Goal: Task Accomplishment & Management: Complete application form

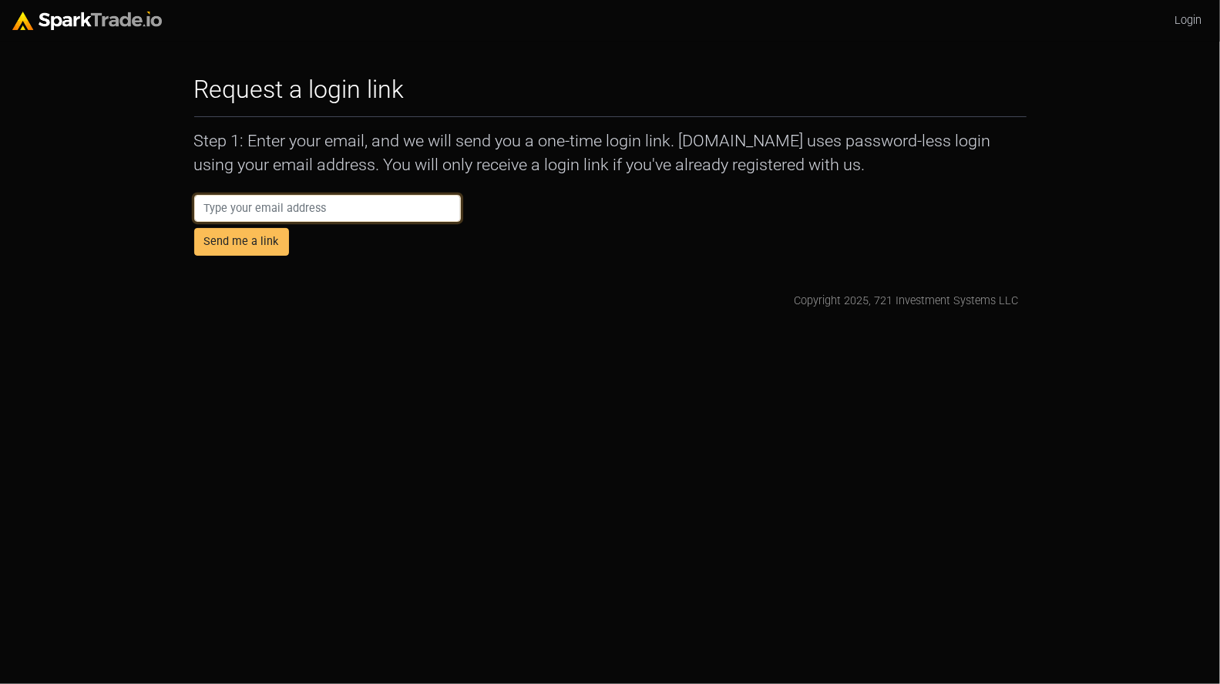
click at [392, 222] on input "email" at bounding box center [327, 209] width 267 height 28
type input "Dan@anstandig.com"
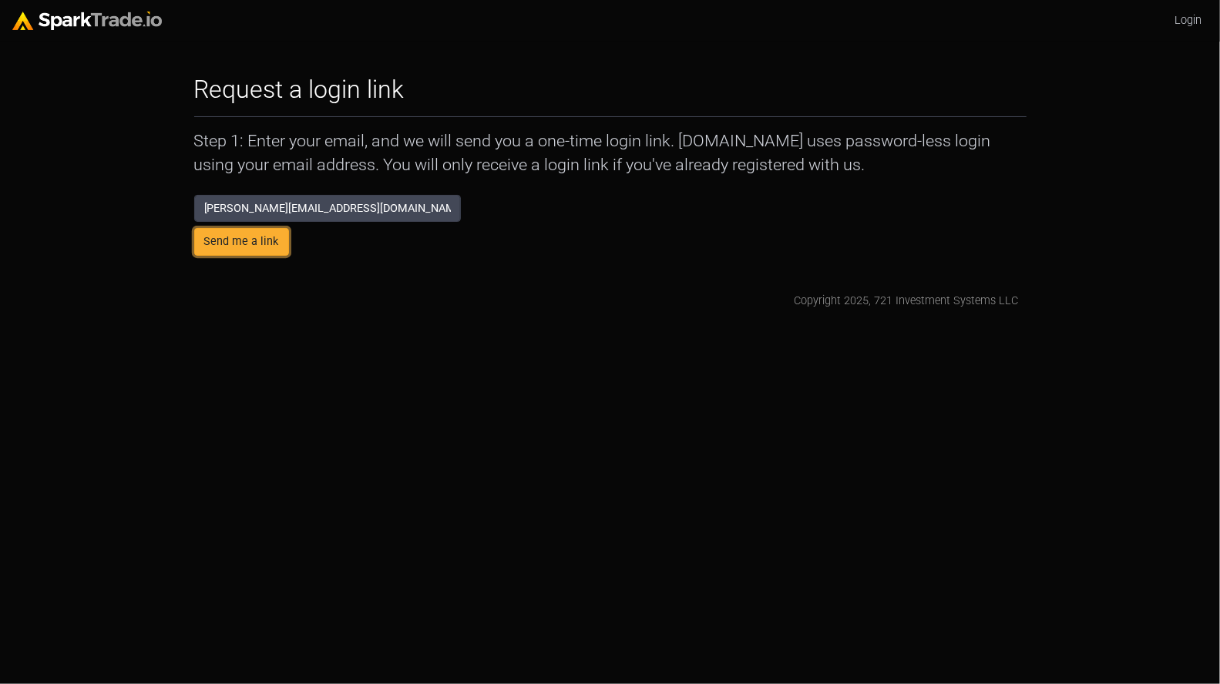
click at [237, 233] on button "Send me a link" at bounding box center [241, 242] width 95 height 28
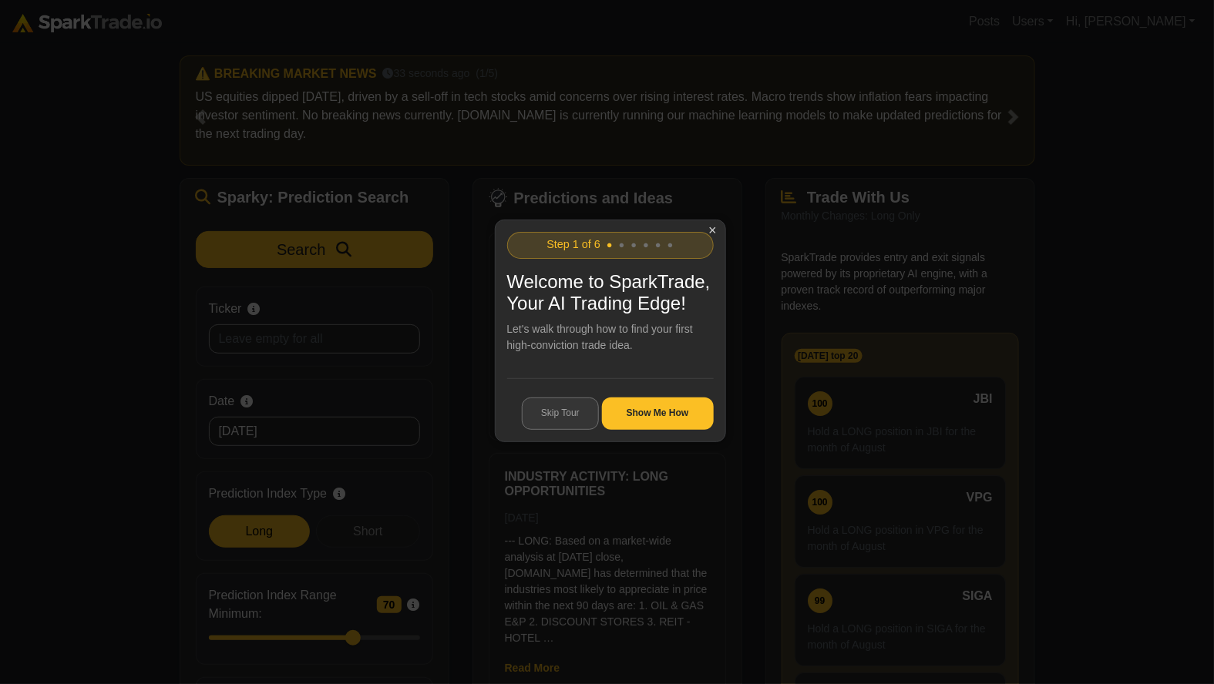
click at [570, 430] on button "Skip Tour" at bounding box center [560, 414] width 77 height 32
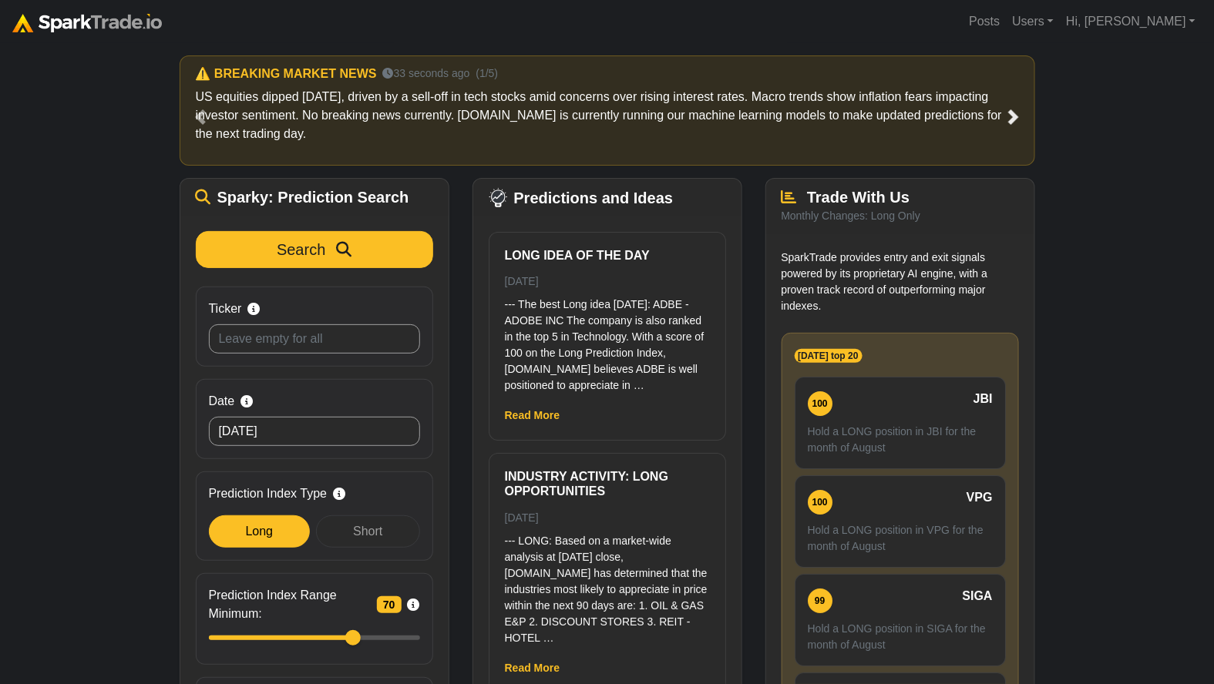
click at [1011, 119] on span at bounding box center [1013, 116] width 15 height 15
click at [1155, 22] on link "Hi, [PERSON_NAME]" at bounding box center [1131, 21] width 142 height 31
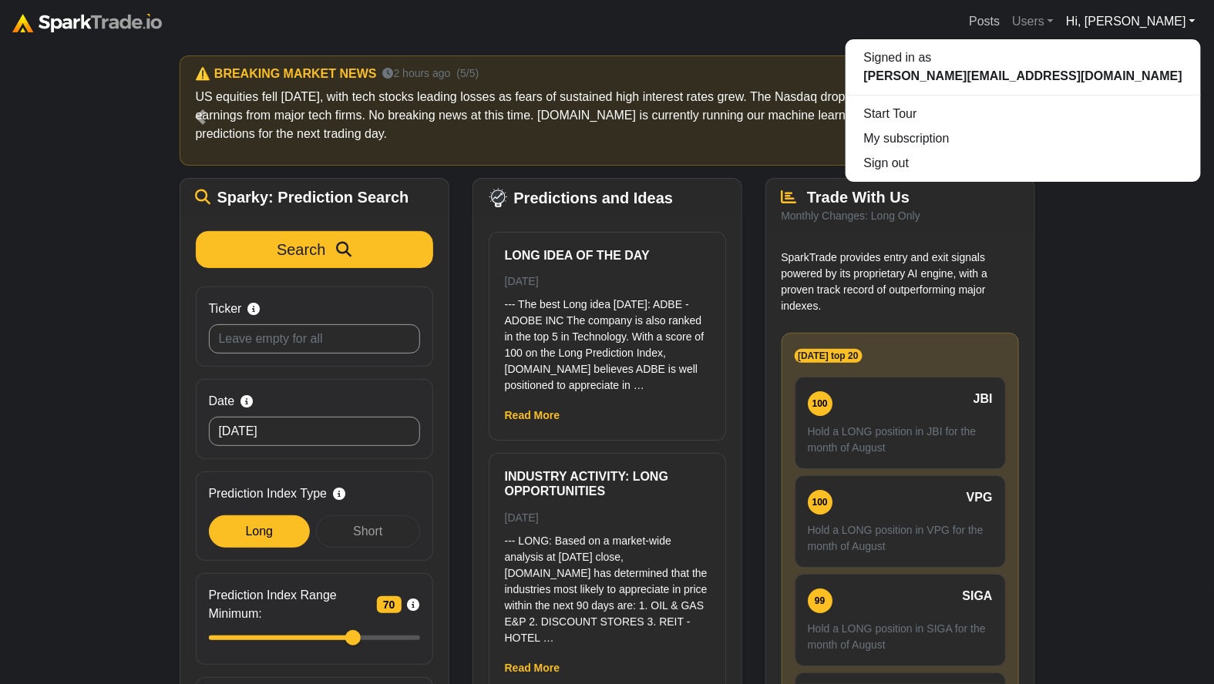
click at [1006, 16] on link "Posts" at bounding box center [984, 21] width 43 height 31
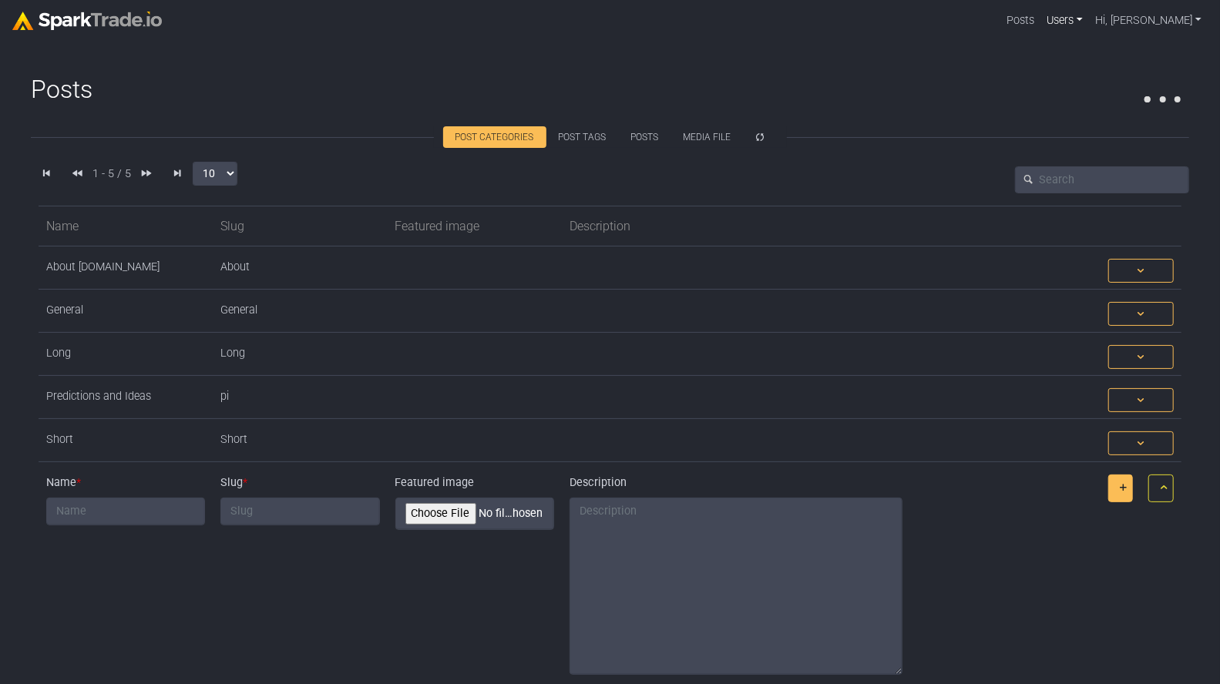
click at [1090, 18] on link "Users" at bounding box center [1065, 20] width 49 height 29
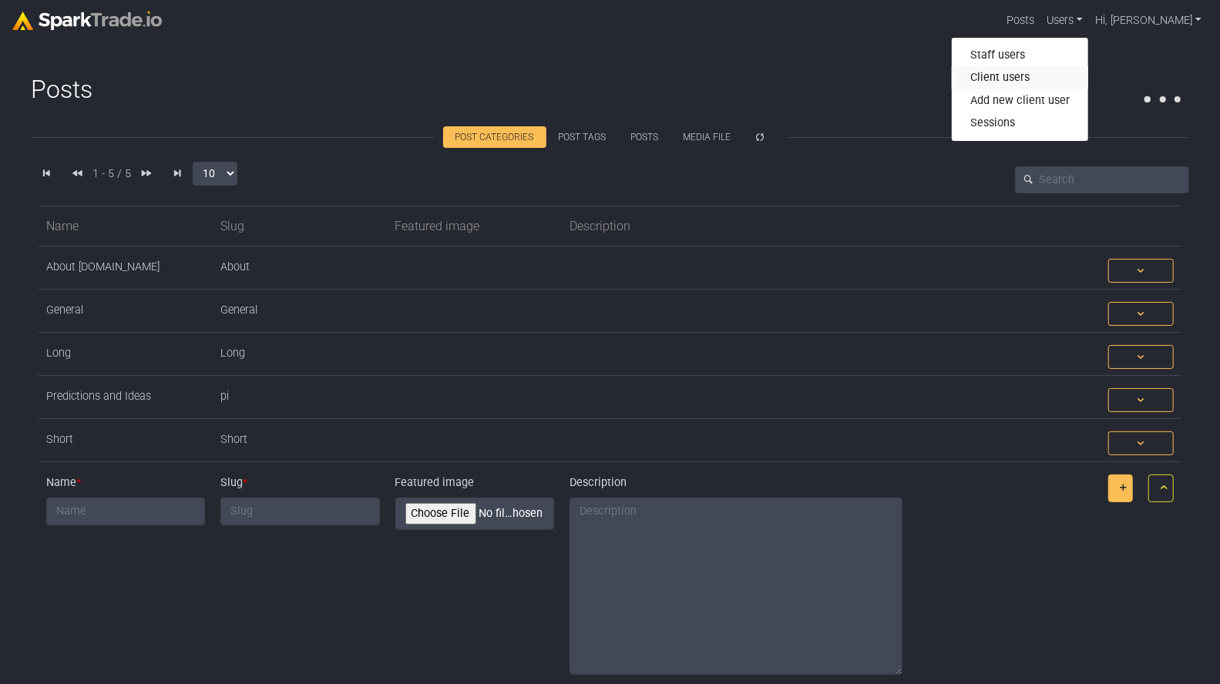
click at [1069, 78] on link "Client users" at bounding box center [1020, 77] width 136 height 23
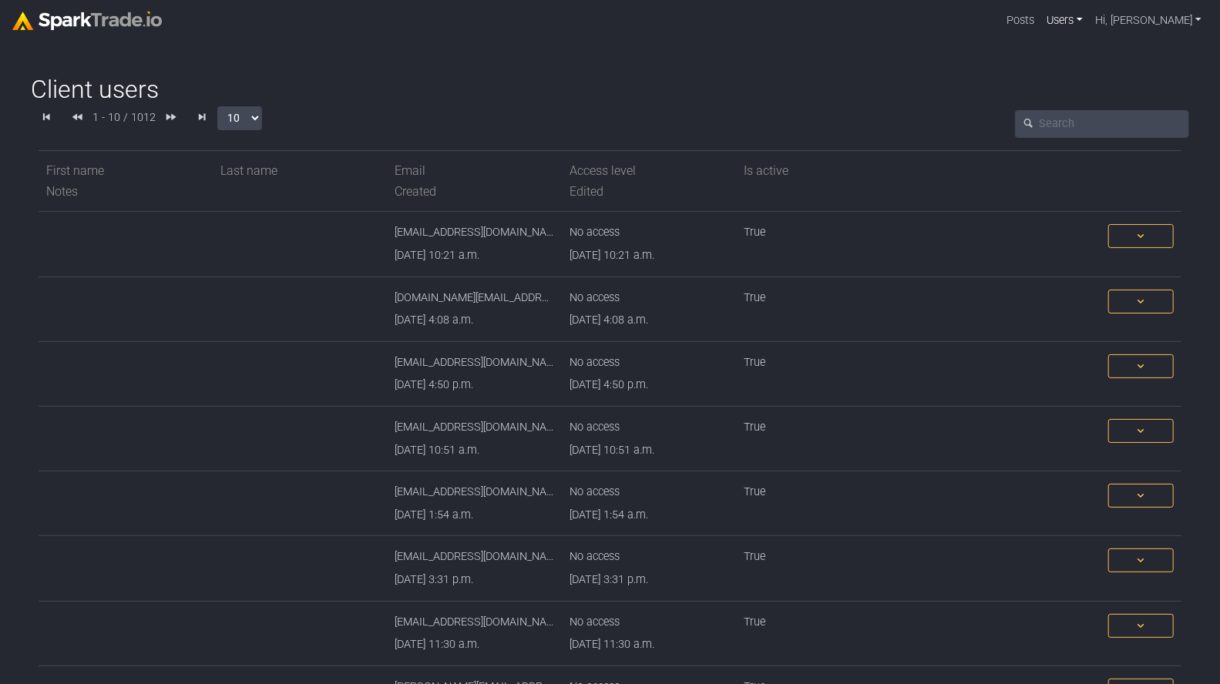
click at [1090, 22] on link "Users" at bounding box center [1065, 20] width 49 height 29
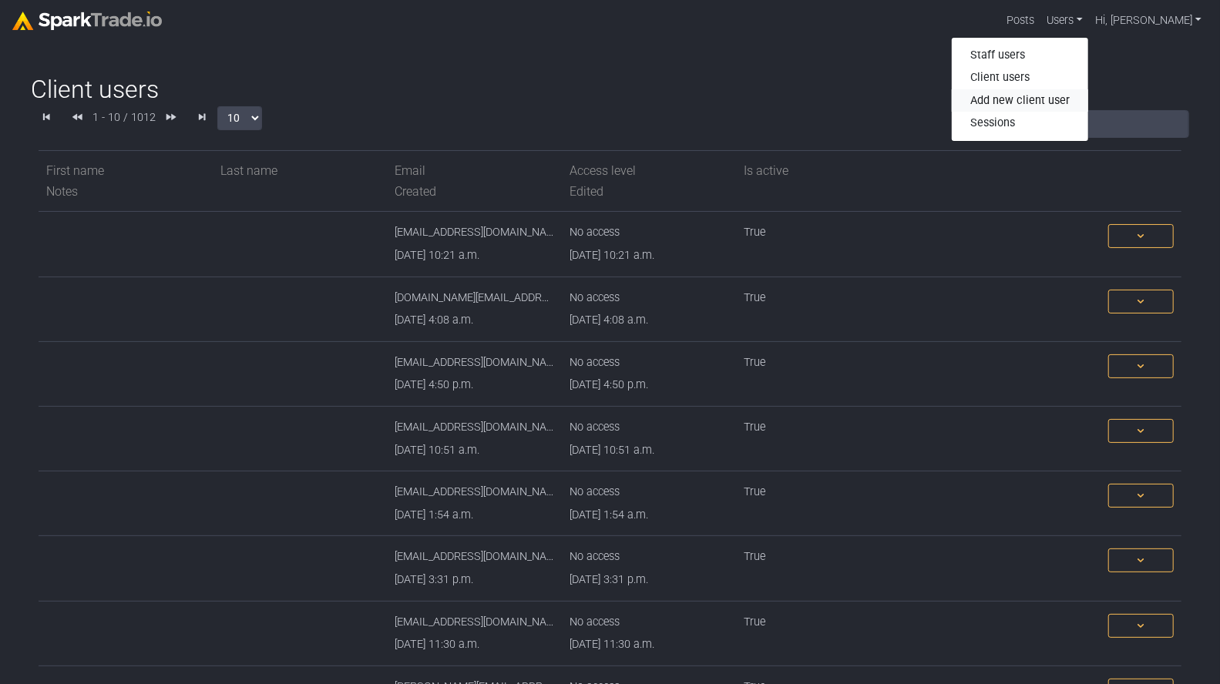
click at [1088, 101] on link "Add new client user" at bounding box center [1020, 100] width 136 height 23
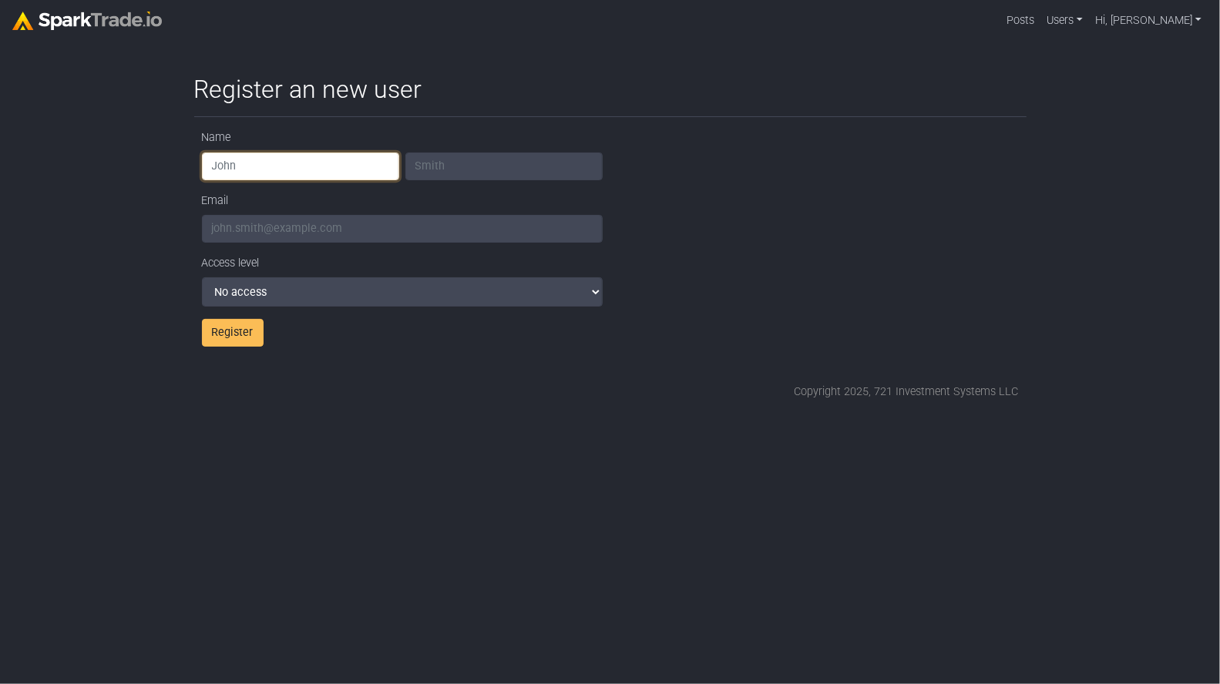
drag, startPoint x: 290, startPoint y: 160, endPoint x: 296, endPoint y: 177, distance: 18.8
click at [290, 160] on input "text" at bounding box center [300, 167] width 197 height 28
drag, startPoint x: 217, startPoint y: 253, endPoint x: 248, endPoint y: 240, distance: 34.2
click at [217, 253] on div "Name Email Access level No access Full access Register" at bounding box center [402, 237] width 416 height 217
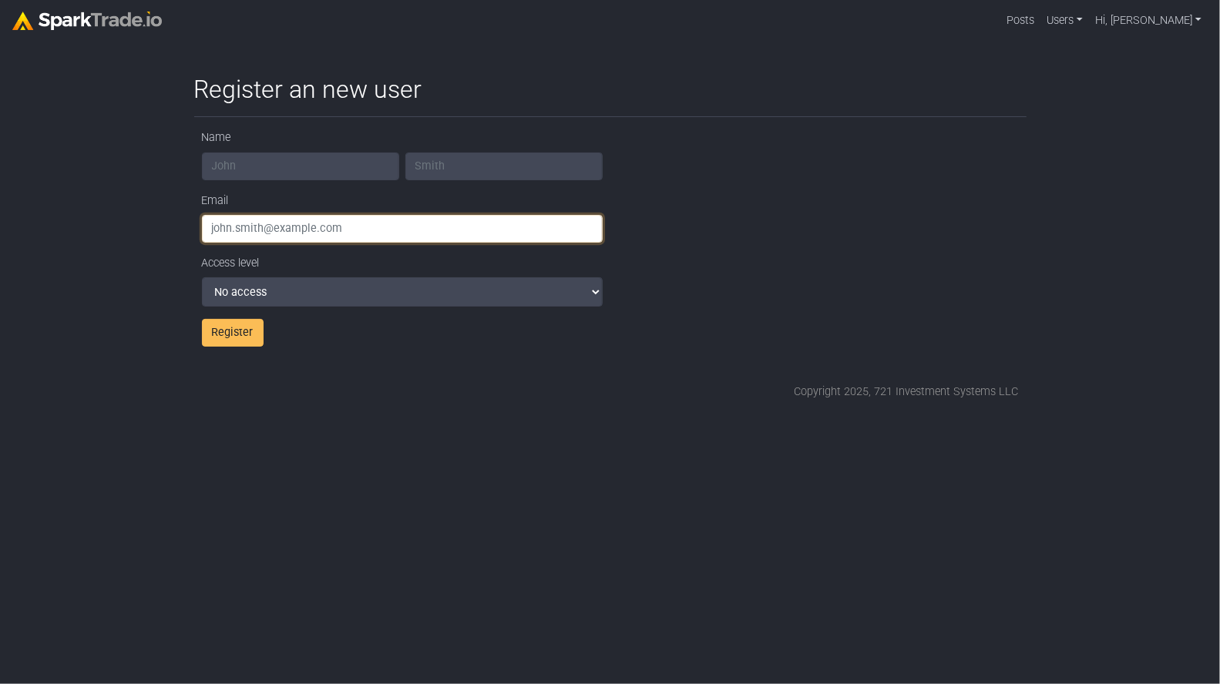
click at [255, 230] on input "email" at bounding box center [402, 229] width 401 height 28
paste input "Nate Fischer <nate@swpconnect.com>"
drag, startPoint x: 282, startPoint y: 230, endPoint x: 149, endPoint y: 222, distance: 133.6
click at [149, 222] on body "Posts Users Staff users Client users Add new client user Sessions Hi, Daniel Si…" at bounding box center [610, 200] width 1220 height 401
drag, startPoint x: 357, startPoint y: 232, endPoint x: 395, endPoint y: 227, distance: 38.9
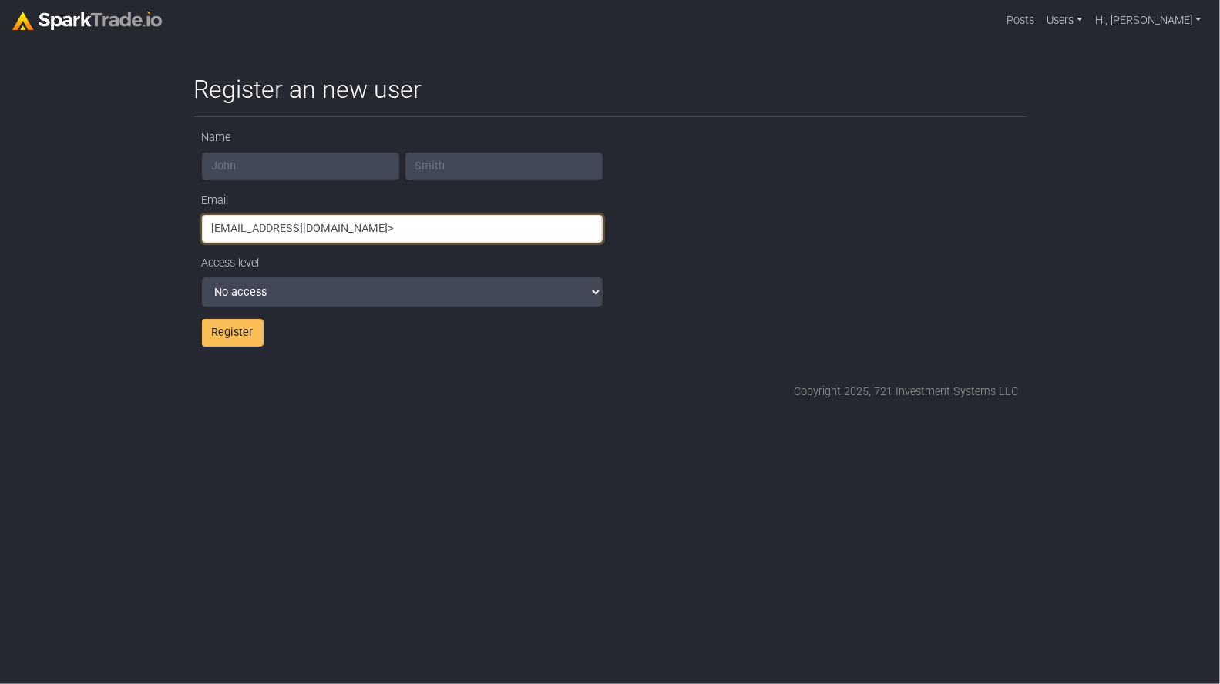
click at [357, 232] on input "nate@swpconnect.com>" at bounding box center [402, 229] width 401 height 28
type input "nate@swpconnect.com"
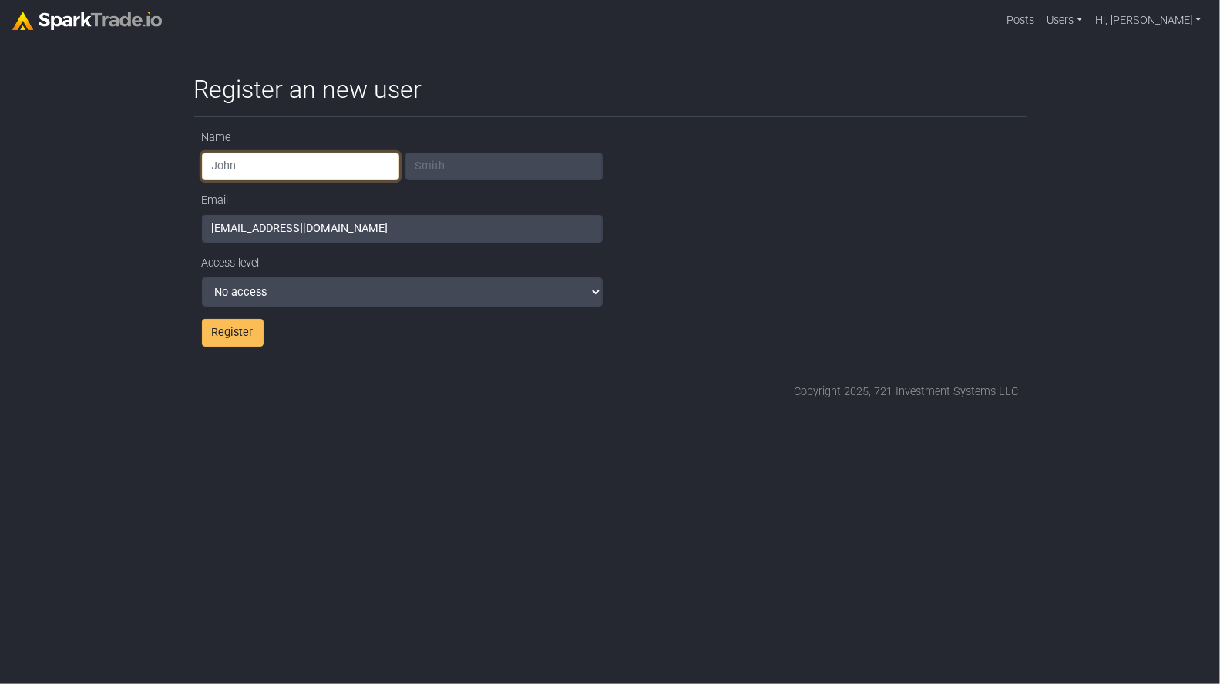
click at [235, 154] on input "text" at bounding box center [300, 167] width 197 height 28
type input "Nate"
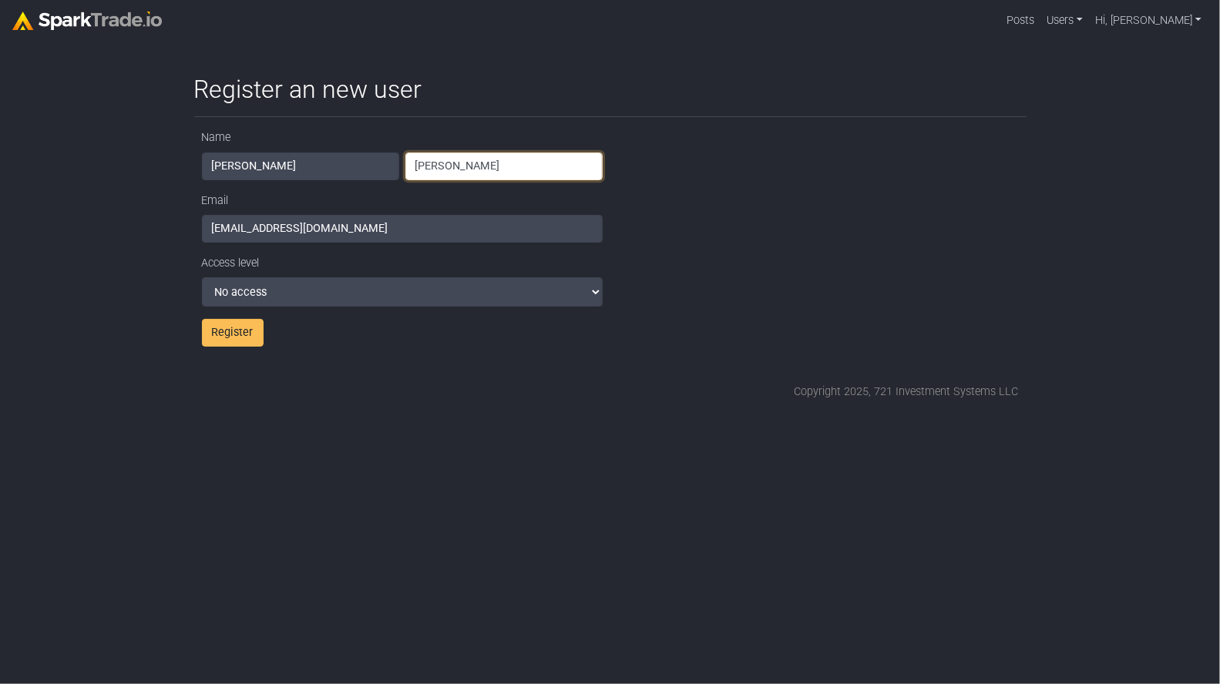
type input "Fischer"
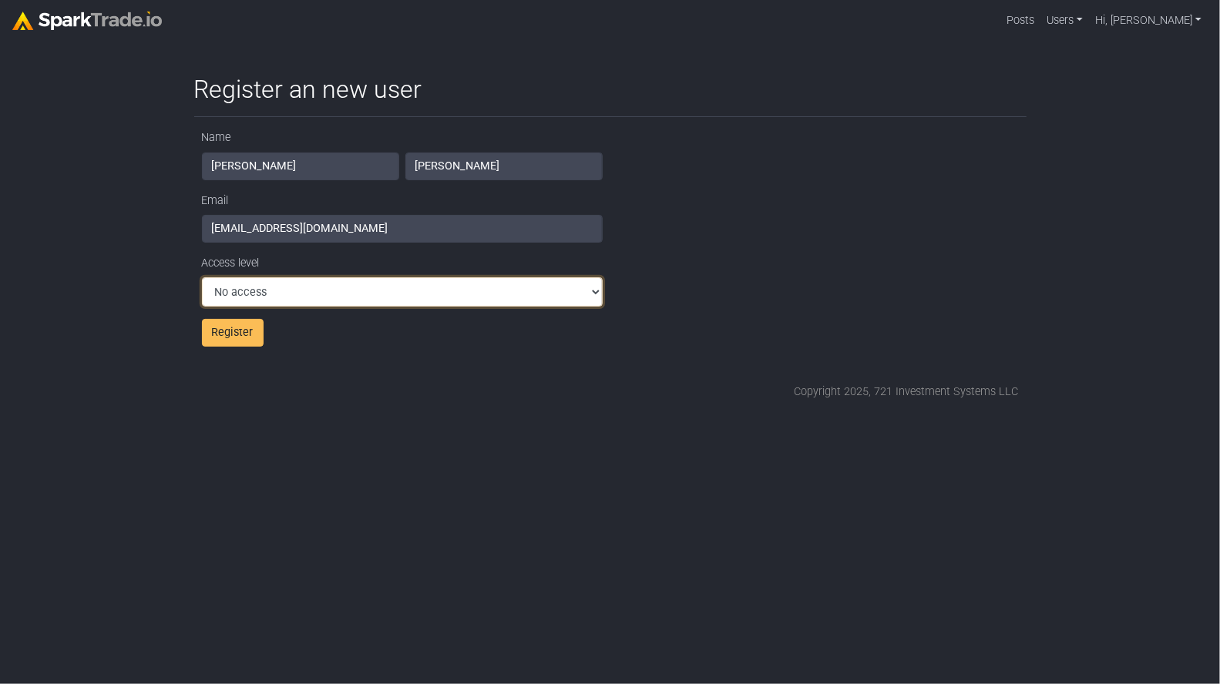
click at [265, 284] on select "No access Full access" at bounding box center [402, 291] width 401 height 29
select select "FULL_ACCESS"
click at [202, 277] on select "No access Full access" at bounding box center [402, 291] width 401 height 29
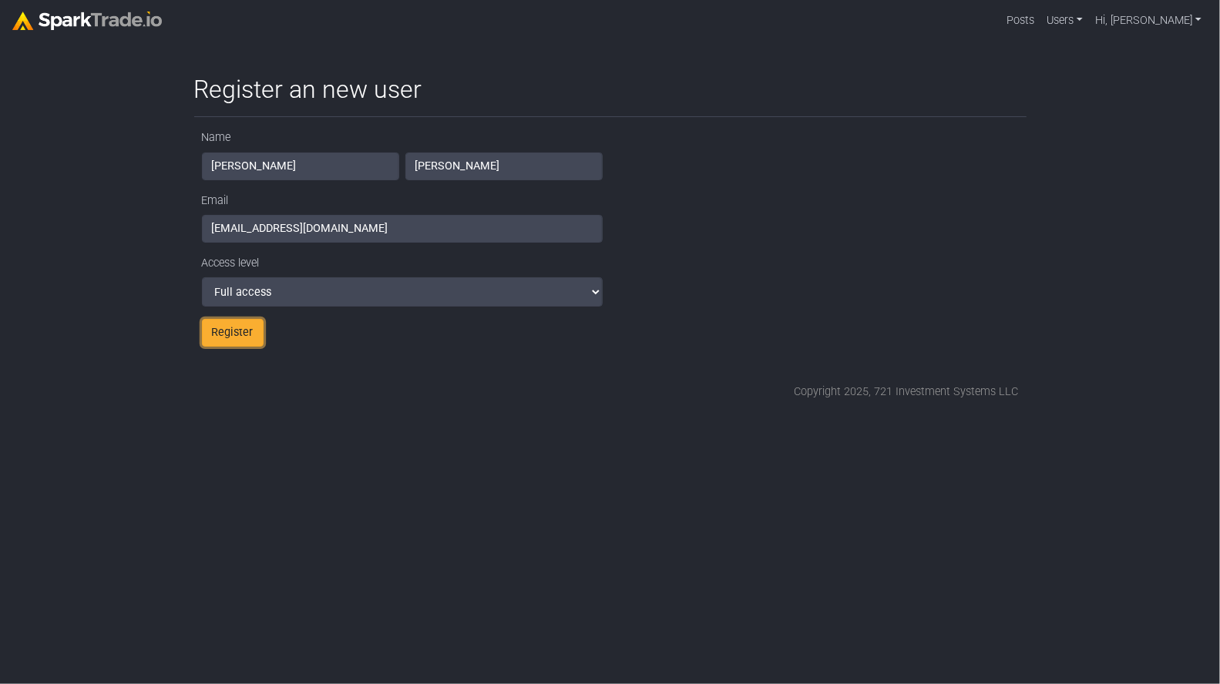
click at [242, 335] on button "Register" at bounding box center [233, 333] width 62 height 28
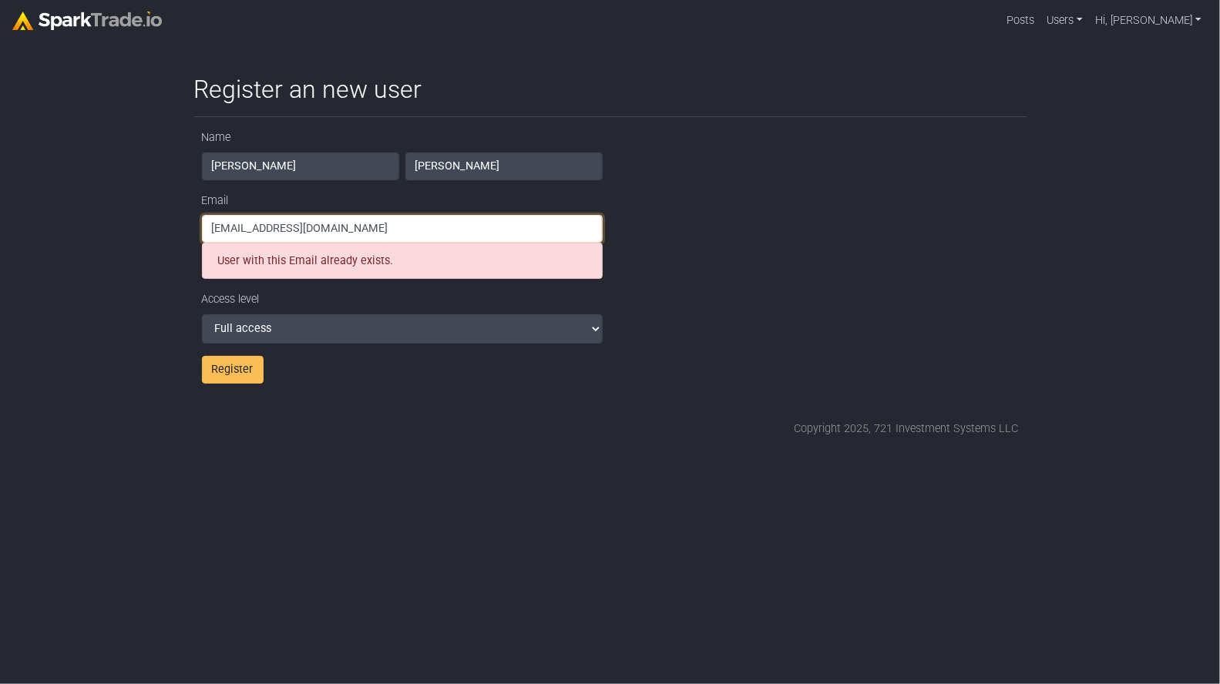
click at [344, 222] on input "[EMAIL_ADDRESS][DOMAIN_NAME]" at bounding box center [402, 229] width 401 height 28
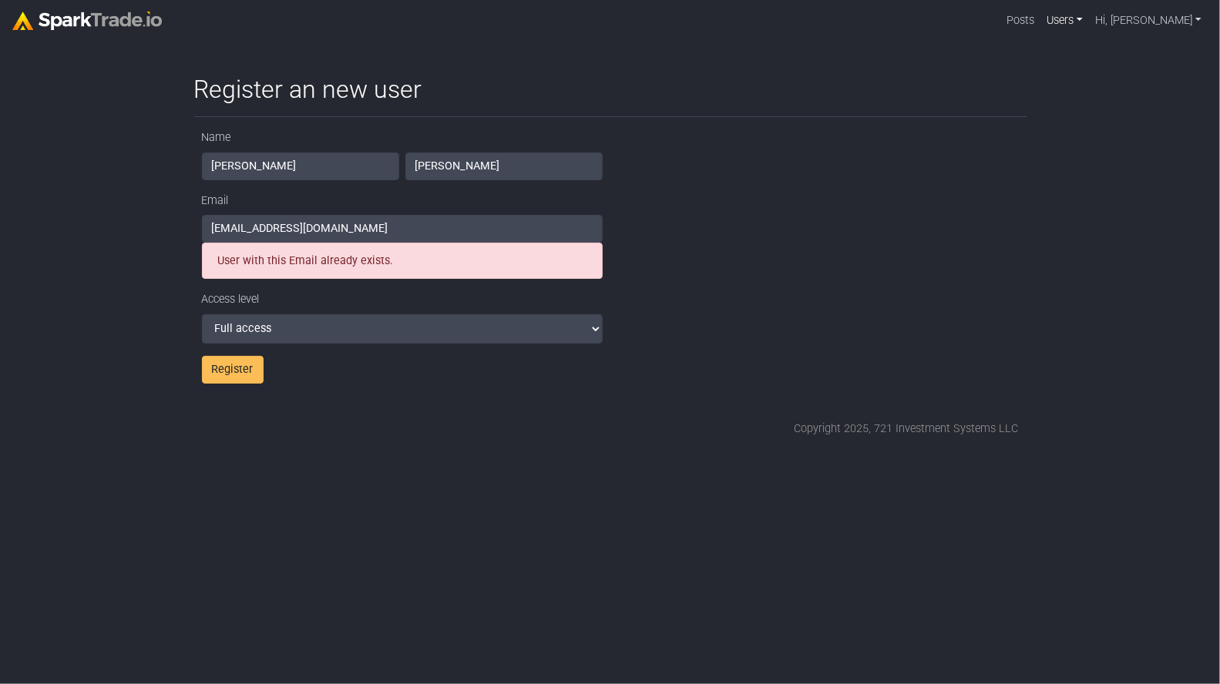
click at [1090, 19] on link "Users" at bounding box center [1065, 20] width 49 height 29
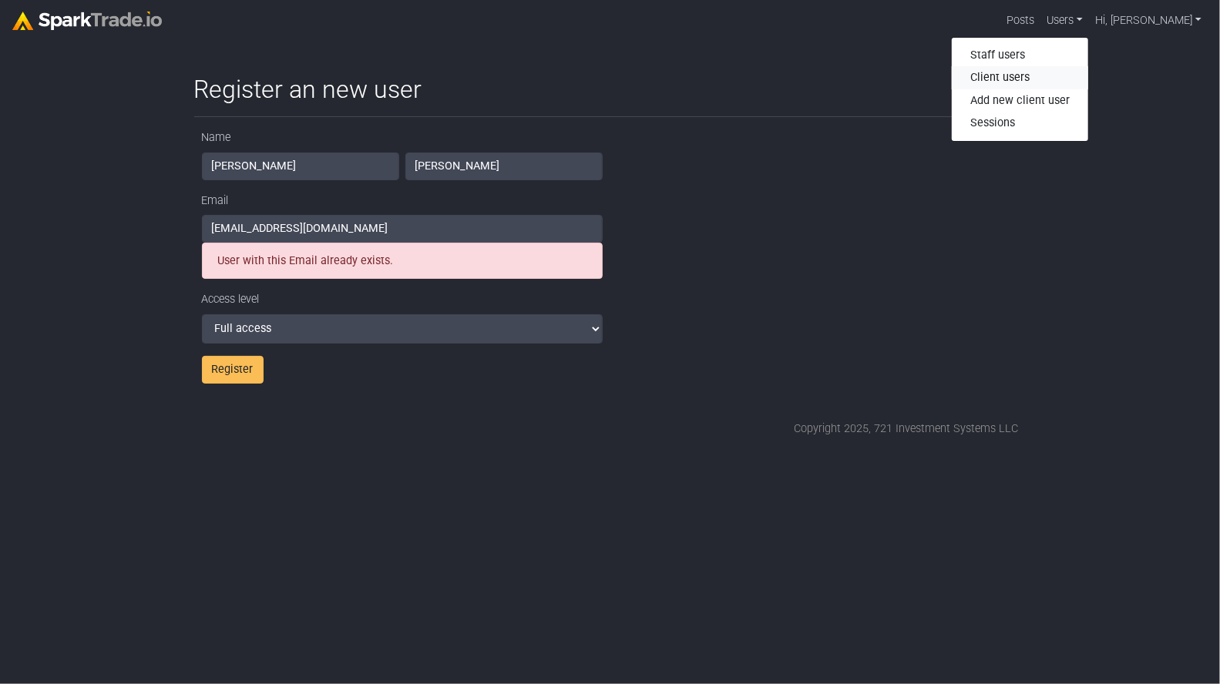
click at [1051, 73] on link "Client users" at bounding box center [1020, 77] width 136 height 23
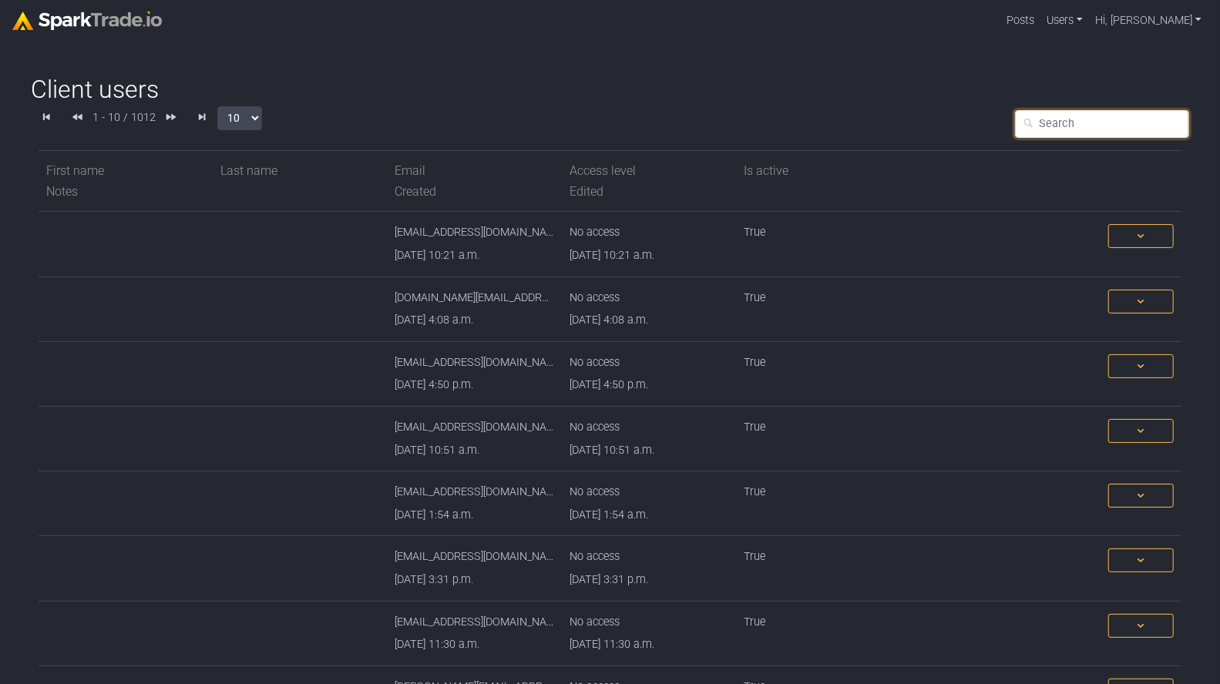
click at [1079, 132] on input "text" at bounding box center [1102, 124] width 174 height 28
type input "nate"
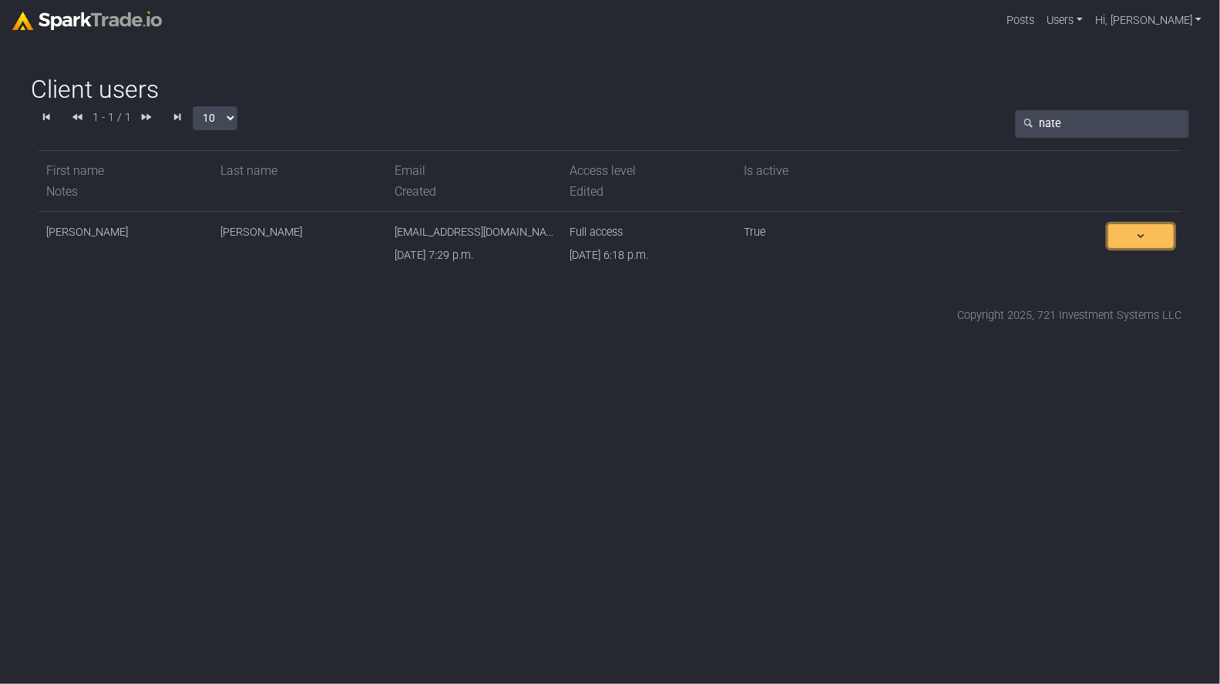
click at [1165, 240] on span at bounding box center [1141, 236] width 52 height 16
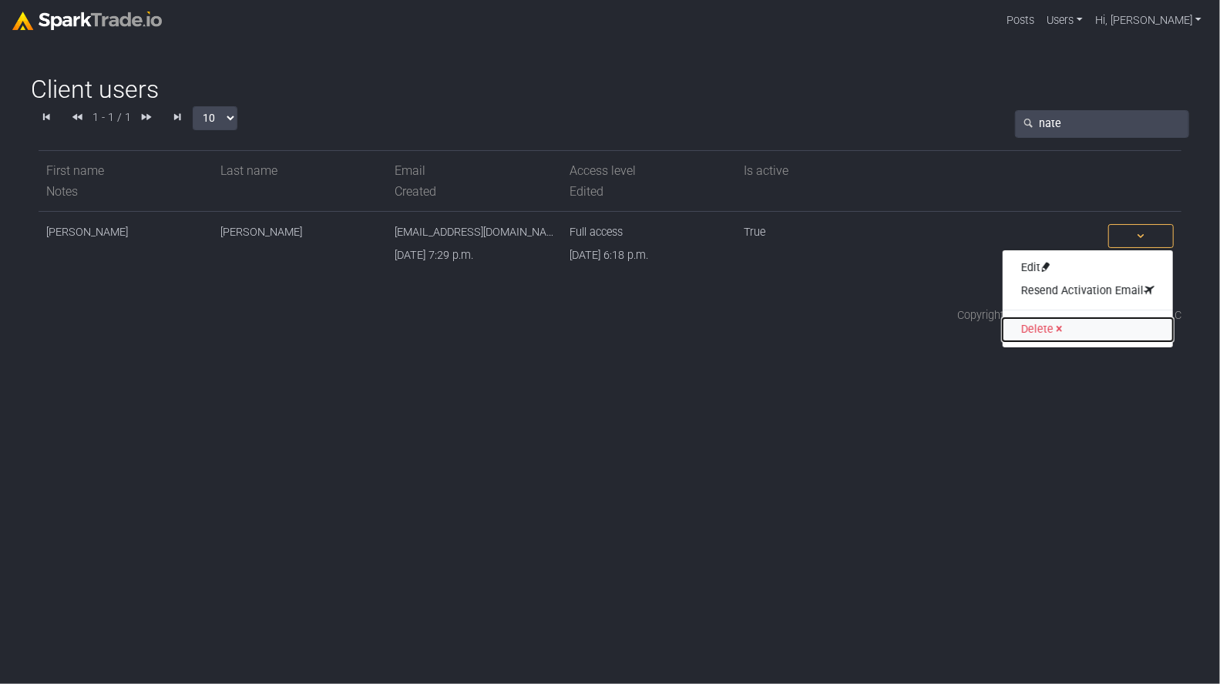
click at [1045, 331] on button "Delete" at bounding box center [1088, 330] width 170 height 23
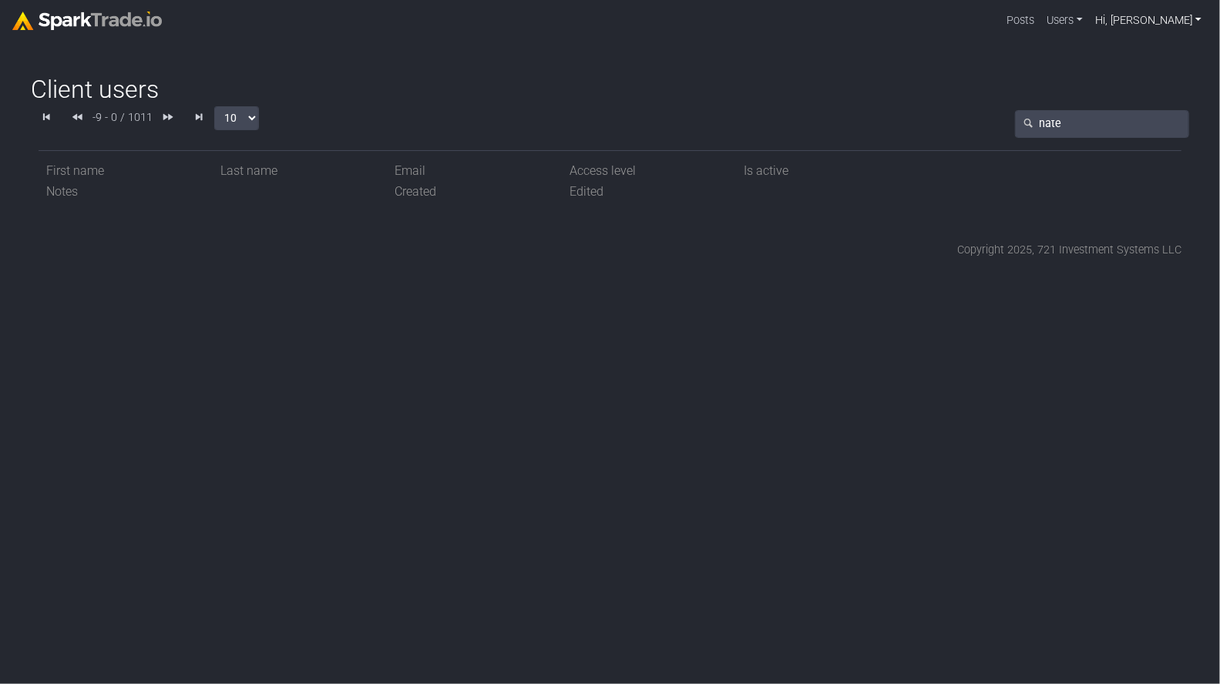
click at [1188, 18] on link "Hi, [PERSON_NAME]" at bounding box center [1148, 20] width 119 height 29
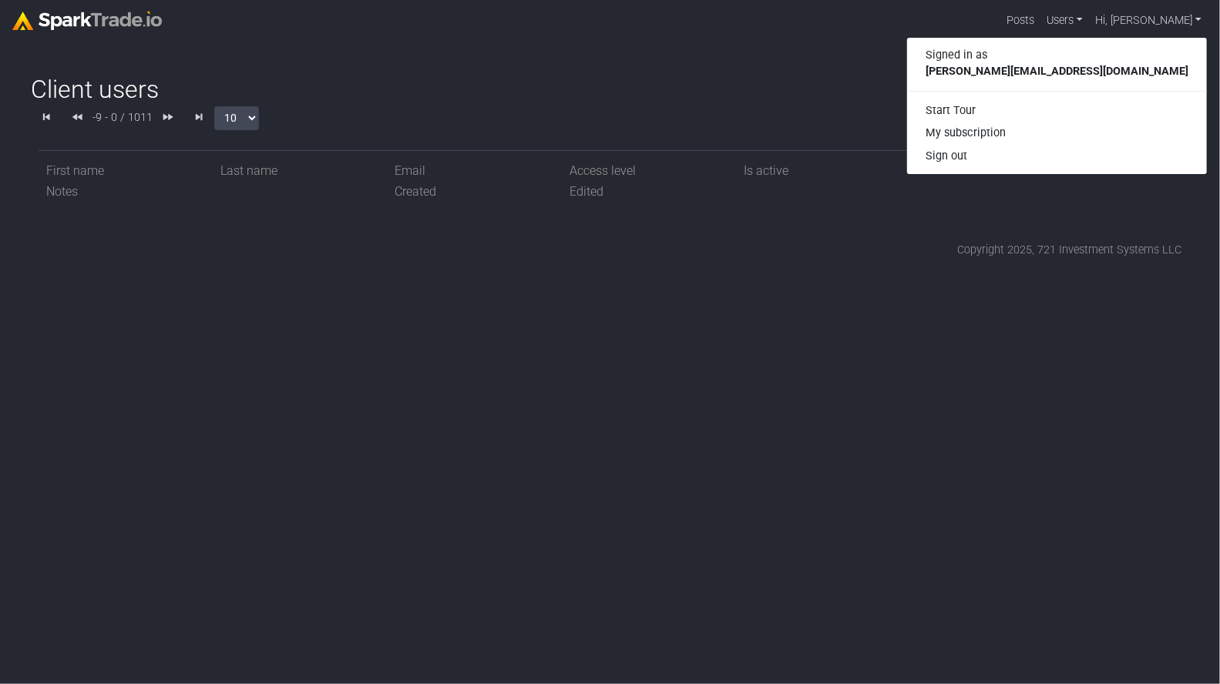
click at [982, 68] on body "Posts Users Staff users Client users Add new client user Sessions Hi, Daniel Si…" at bounding box center [610, 129] width 1220 height 259
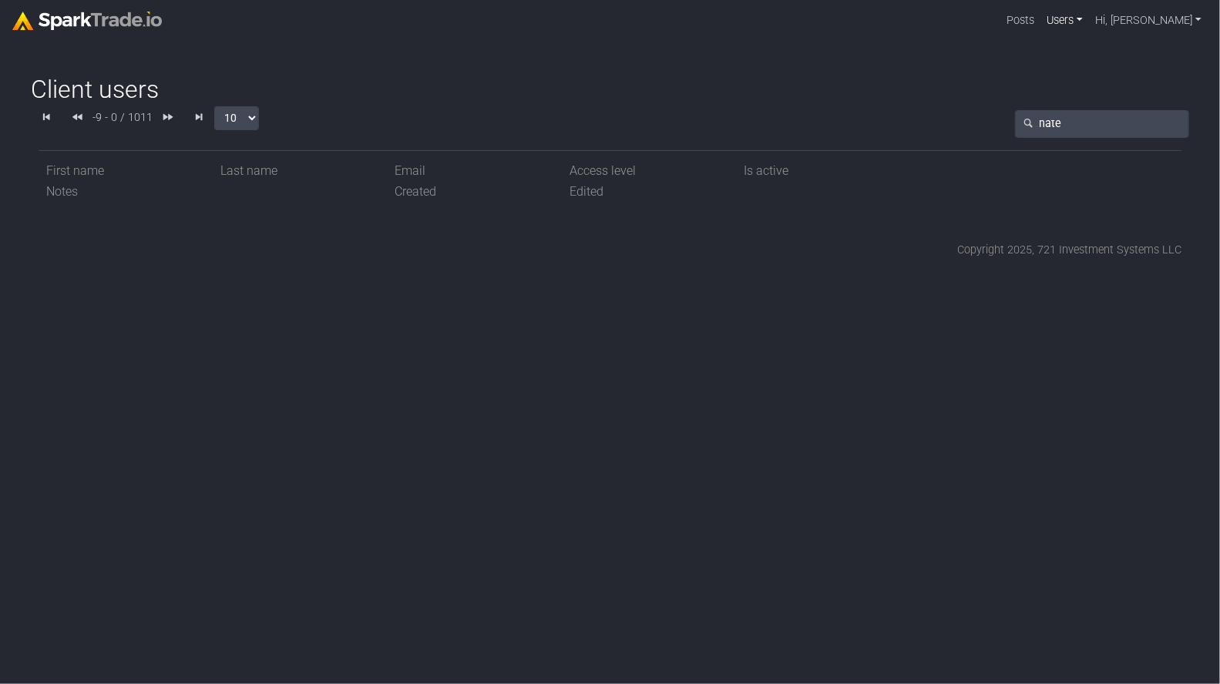
click at [1090, 28] on link "Users" at bounding box center [1065, 20] width 49 height 29
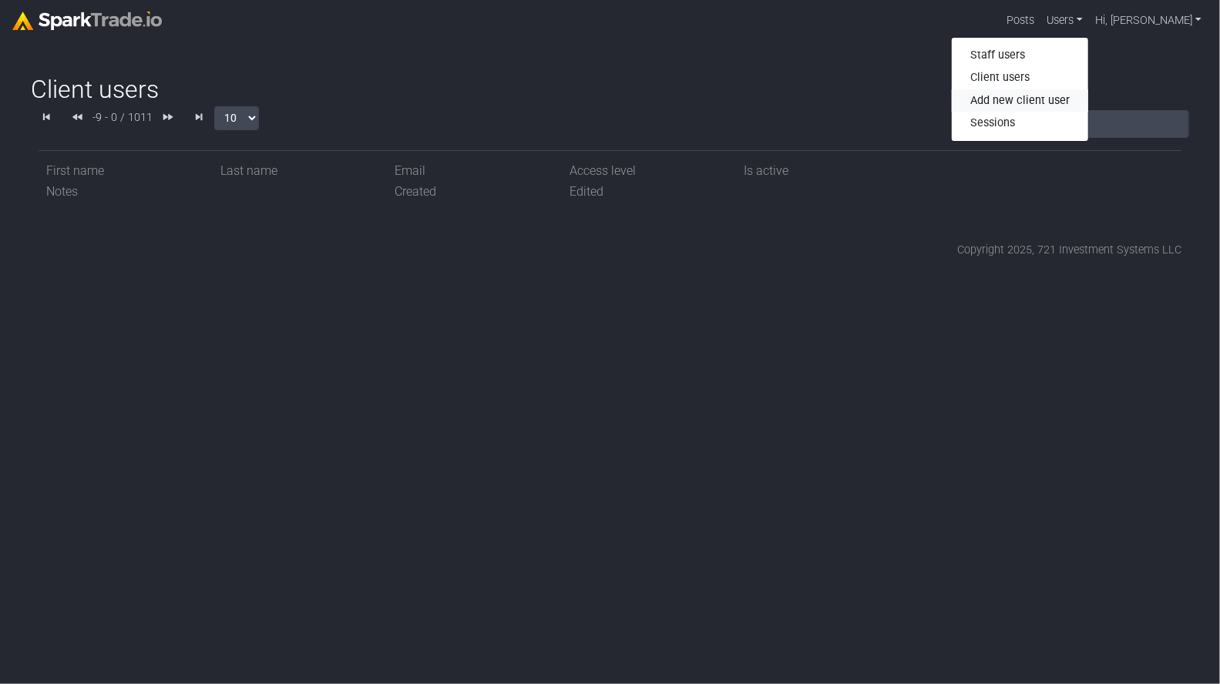
click at [1058, 102] on link "Add new client user" at bounding box center [1020, 100] width 136 height 23
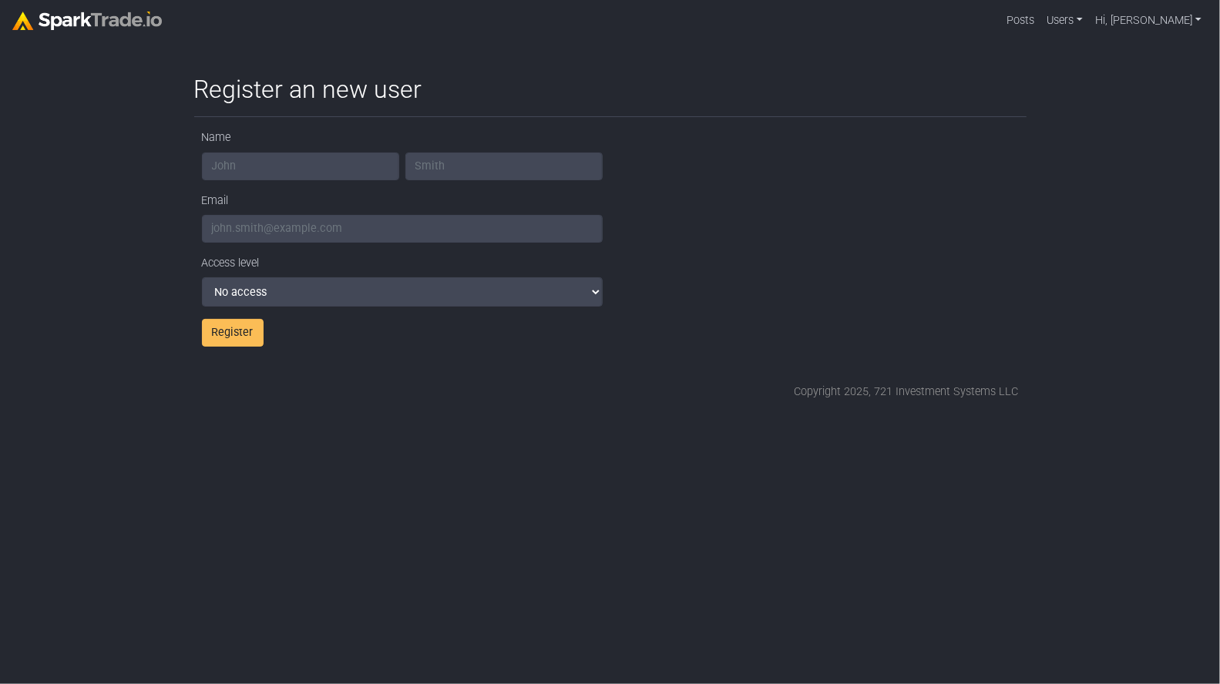
click at [285, 244] on div "Name Email Access level No access Full access Register" at bounding box center [402, 237] width 416 height 217
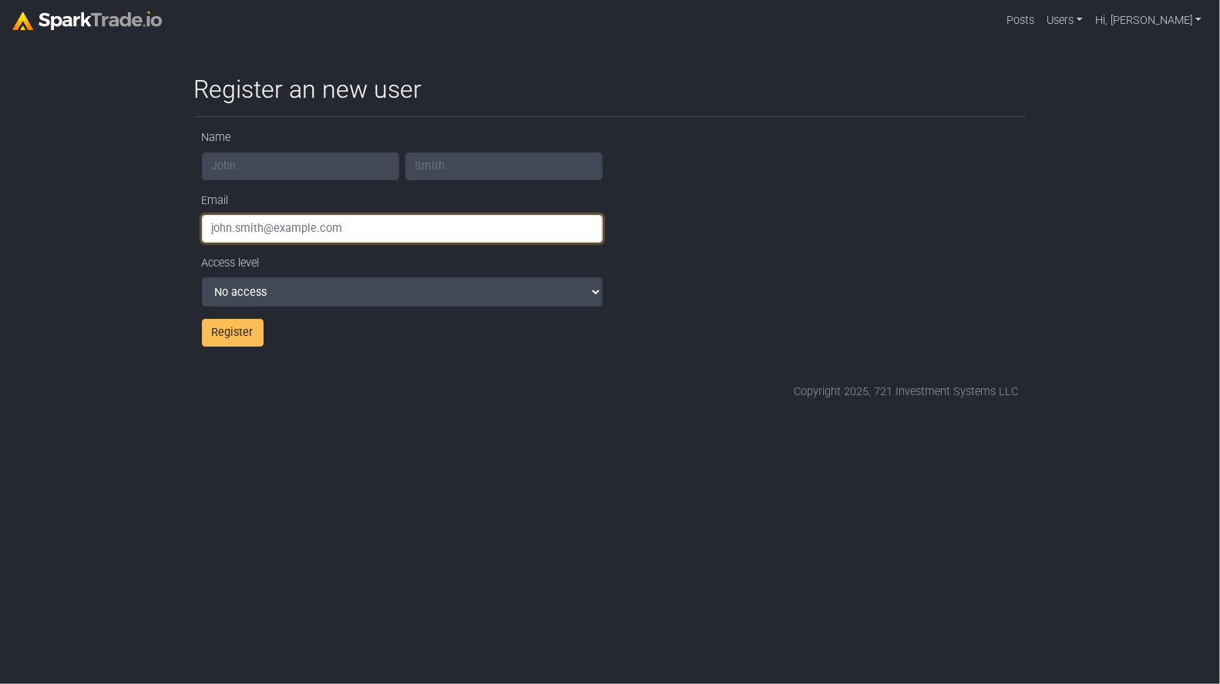
click at [291, 230] on input "email" at bounding box center [402, 229] width 401 height 28
paste input "[EMAIL_ADDRESS][DOMAIN_NAME]"
type input "[EMAIL_ADDRESS][DOMAIN_NAME]"
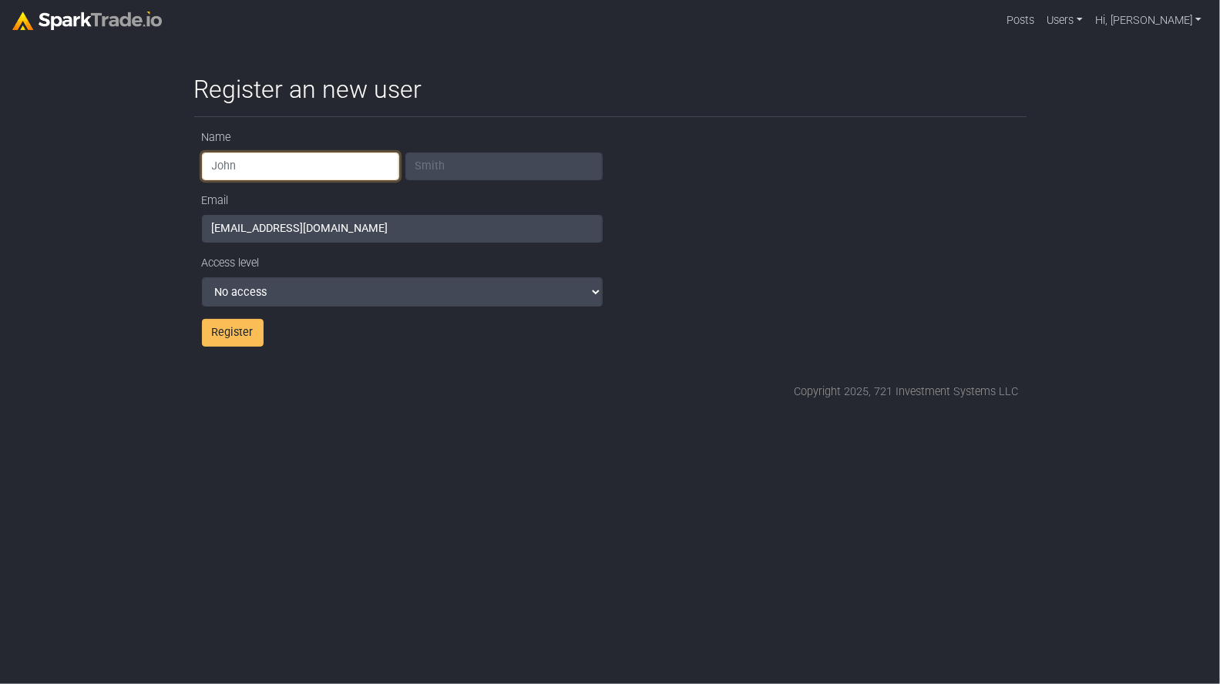
click at [304, 168] on input "text" at bounding box center [300, 167] width 197 height 28
type input "[PERSON_NAME]"
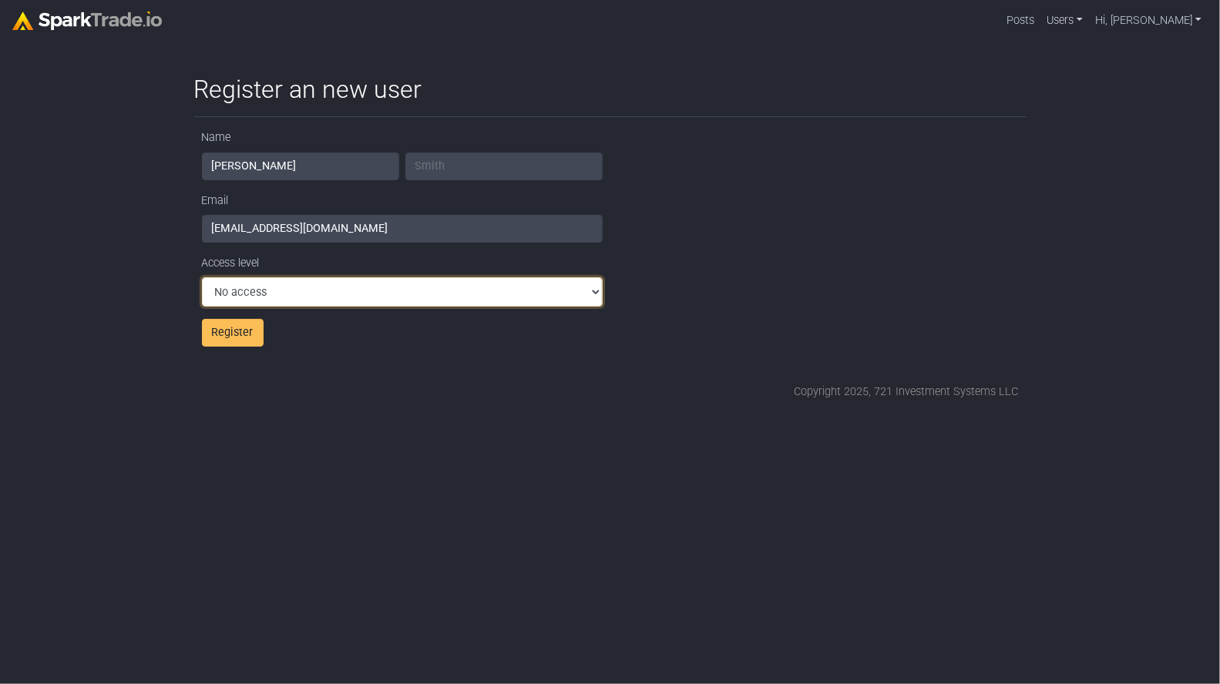
click at [267, 306] on select "No access Full access" at bounding box center [402, 291] width 401 height 29
select select "FULL_ACCESS"
click at [202, 277] on select "No access Full access" at bounding box center [402, 291] width 401 height 29
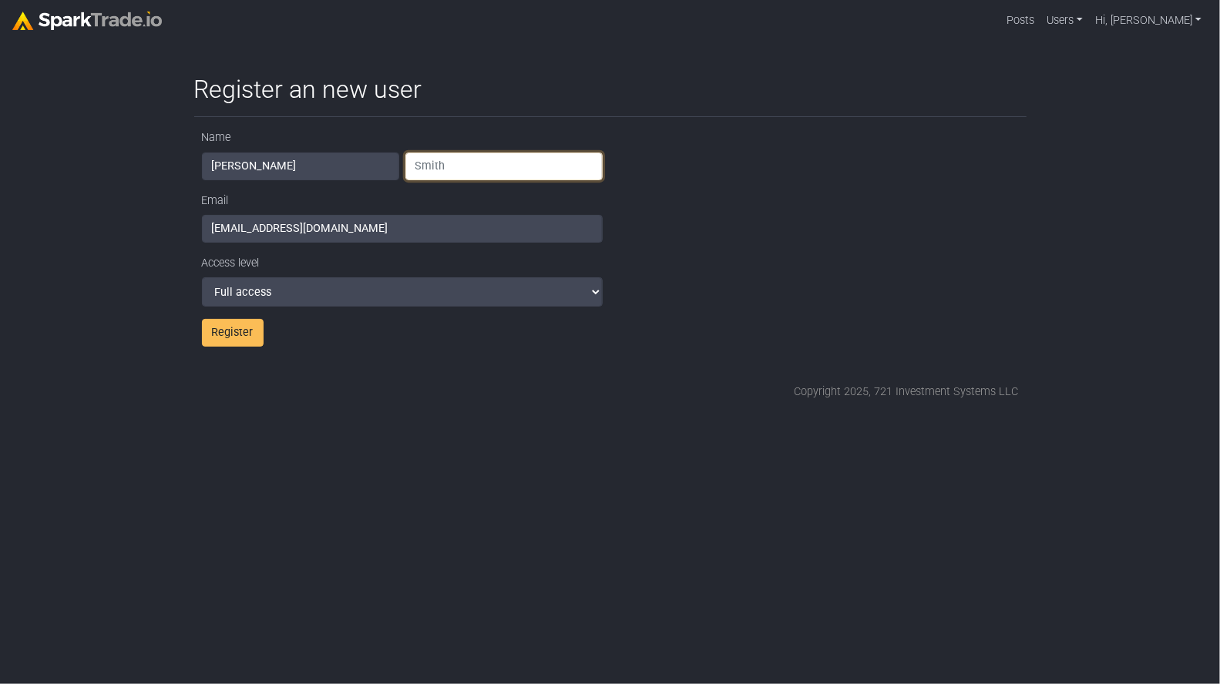
click at [432, 153] on input "text" at bounding box center [503, 167] width 197 height 28
click at [466, 170] on input "text" at bounding box center [503, 167] width 197 height 28
paste input "[EMAIL_ADDRESS][DOMAIN_NAME]"
type input "[EMAIL_ADDRESS][DOMAIN_NAME]"
type input "[PERSON_NAME]"
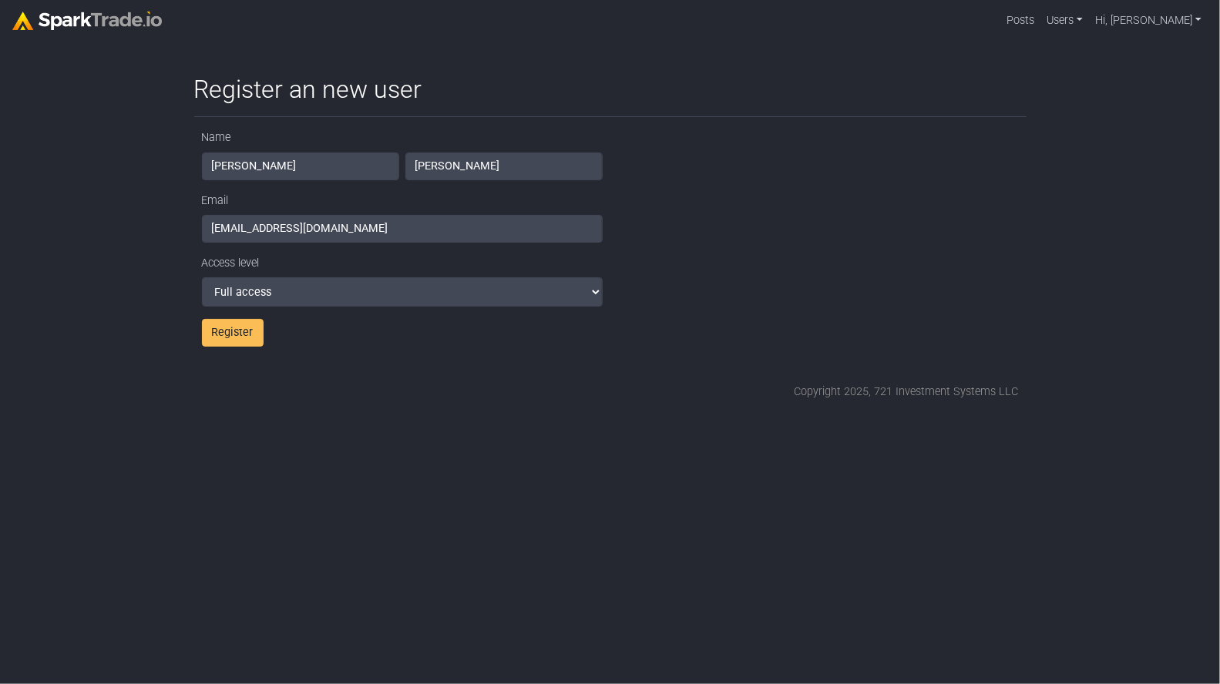
drag, startPoint x: 546, startPoint y: 364, endPoint x: 439, endPoint y: 349, distance: 108.1
click at [543, 364] on div "Register an new user How to Use SparkTrade.io × Name Nate Fischer Email nate@sw…" at bounding box center [611, 238] width 848 height 326
click at [242, 335] on button "Register" at bounding box center [233, 333] width 62 height 28
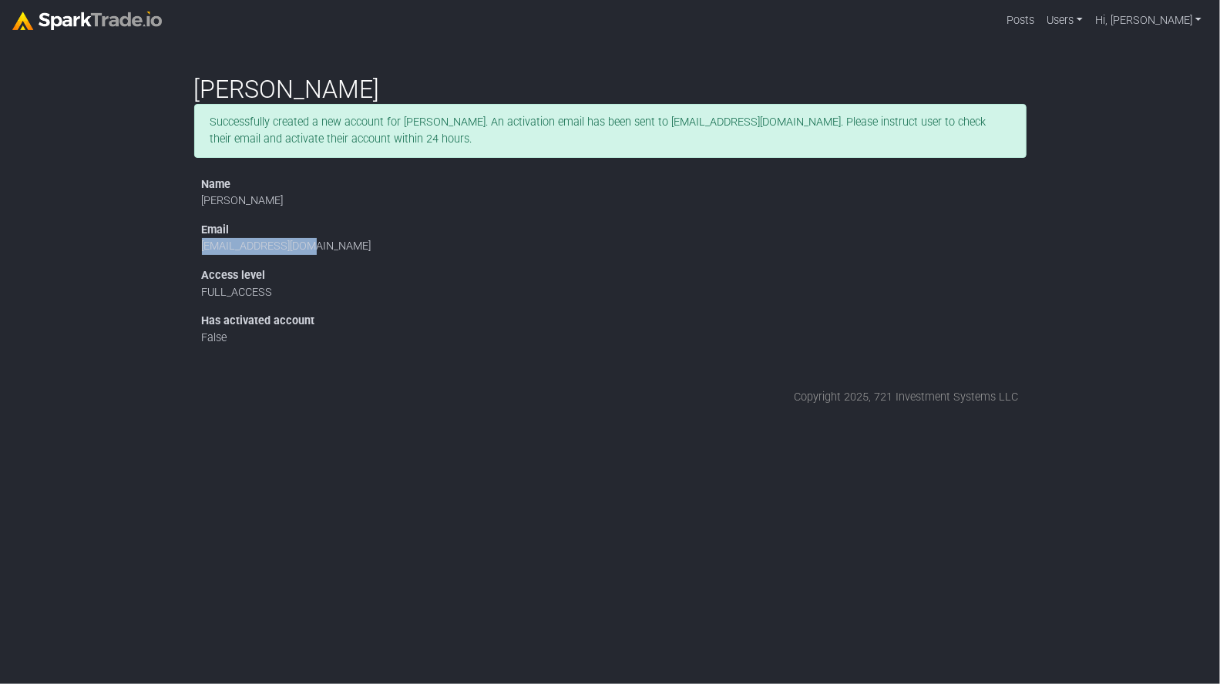
drag, startPoint x: 327, startPoint y: 250, endPoint x: 197, endPoint y: 252, distance: 129.5
click at [197, 252] on div "Email [EMAIL_ADDRESS][DOMAIN_NAME]" at bounding box center [610, 241] width 832 height 39
copy dd "[EMAIL_ADDRESS][DOMAIN_NAME]"
